Goal: Information Seeking & Learning: Understand process/instructions

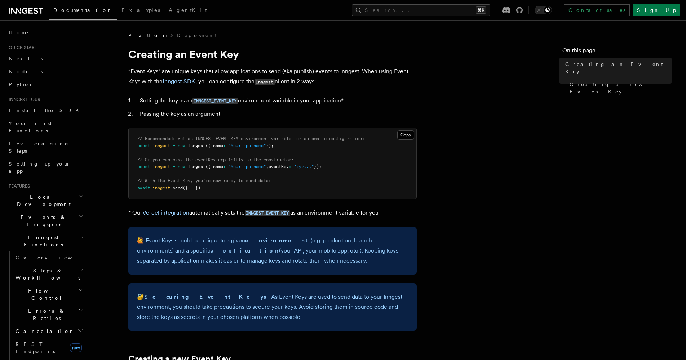
click at [66, 264] on h2 "Steps & Workflows" at bounding box center [49, 274] width 72 height 20
click at [44, 288] on span "Overview" at bounding box center [59, 291] width 74 height 6
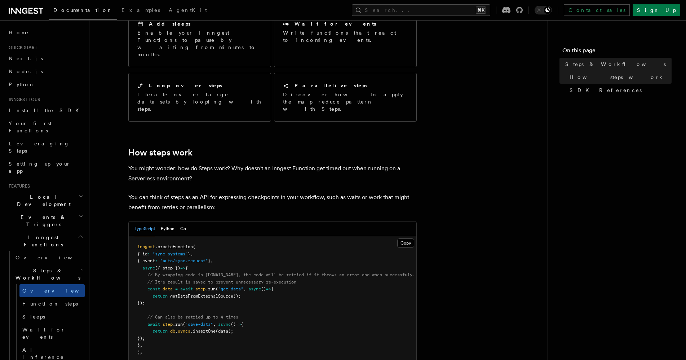
scroll to position [169, 0]
click at [170, 221] on button "Python" at bounding box center [168, 228] width 14 height 15
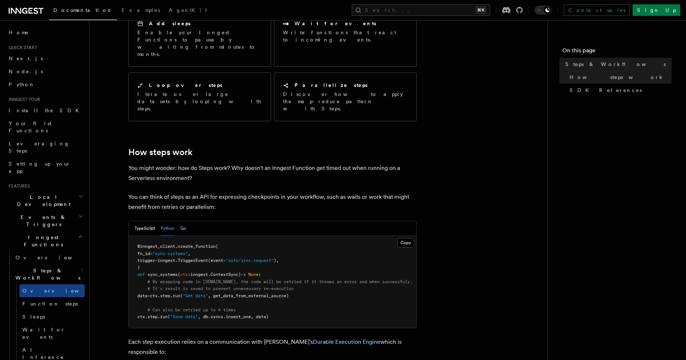
click at [182, 221] on button "Go" at bounding box center [183, 228] width 6 height 15
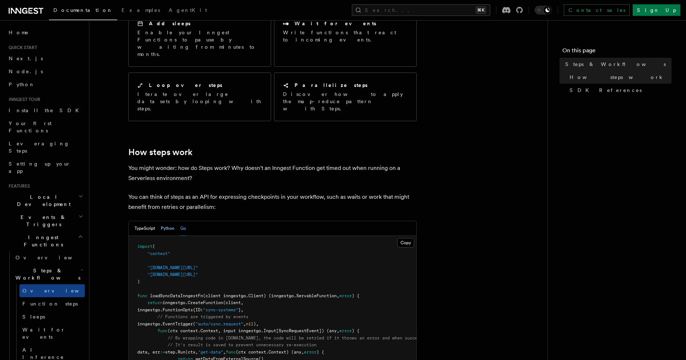
click at [170, 221] on button "Python" at bounding box center [168, 228] width 14 height 15
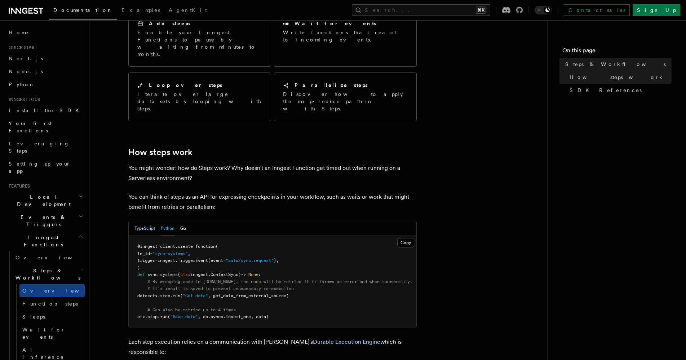
click at [153, 221] on button "TypeScript" at bounding box center [145, 228] width 21 height 15
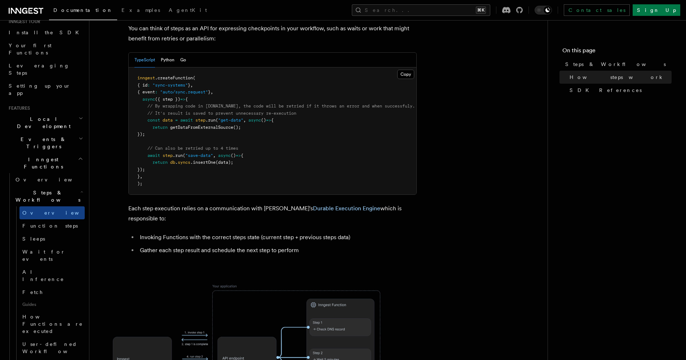
scroll to position [76, 0]
click at [52, 250] on span "Wait for events" at bounding box center [43, 256] width 43 height 13
